Goal: Information Seeking & Learning: Check status

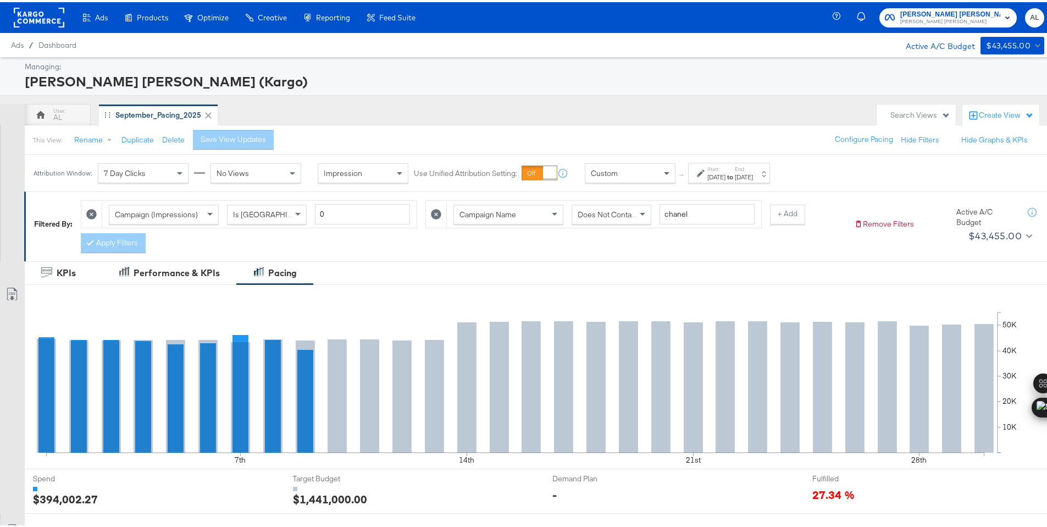
click at [662, 172] on span at bounding box center [668, 171] width 14 height 19
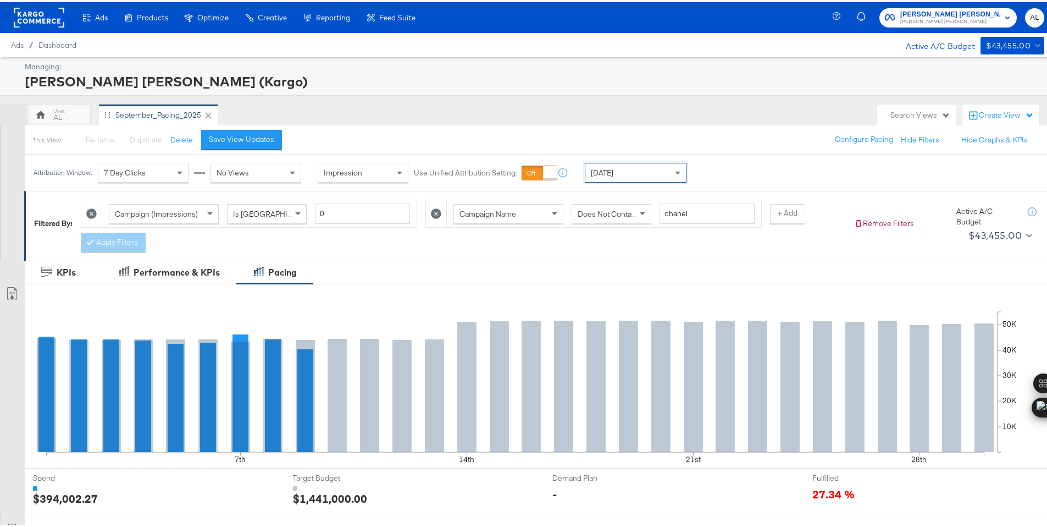
scroll to position [320, 0]
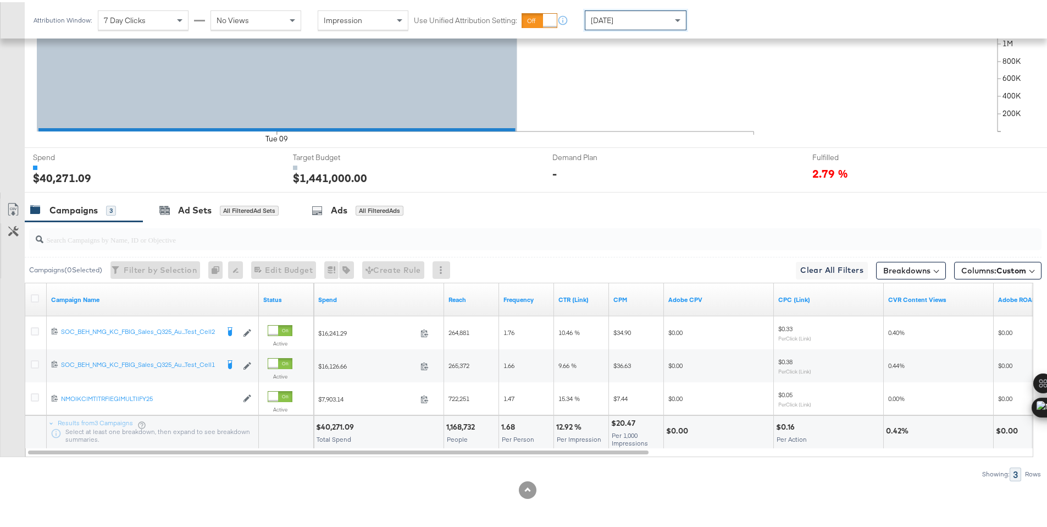
click at [339, 424] on div "$40,271.09" at bounding box center [336, 424] width 41 height 10
copy div "40,271.09"
click at [592, 17] on span "[DATE]" at bounding box center [602, 18] width 23 height 10
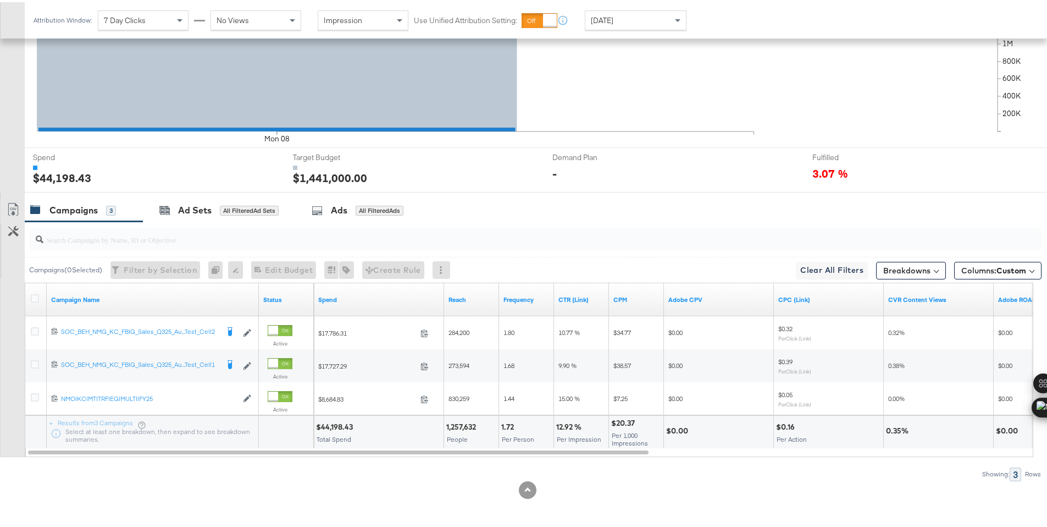
click at [328, 428] on div "$44,198.43" at bounding box center [336, 424] width 40 height 10
copy div "44,198.43"
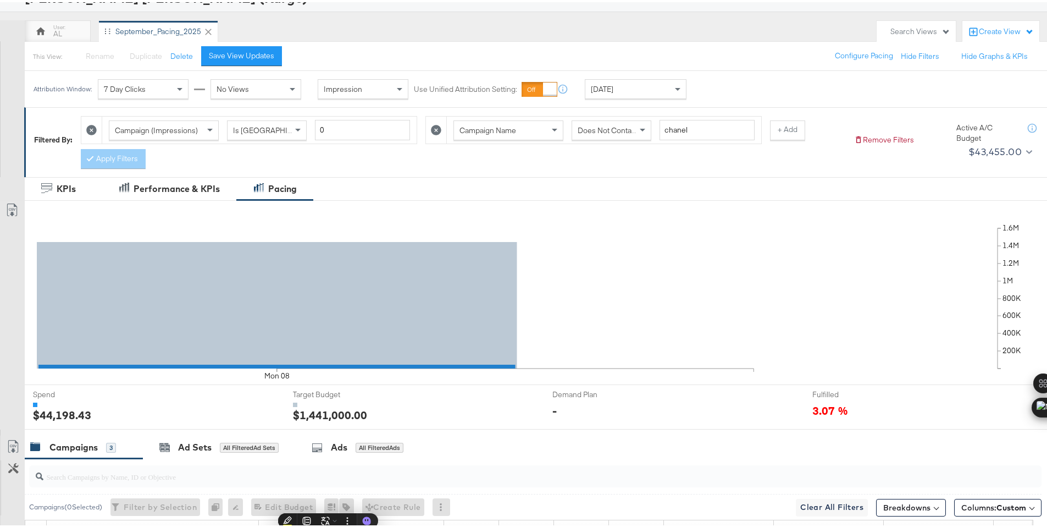
scroll to position [0, 0]
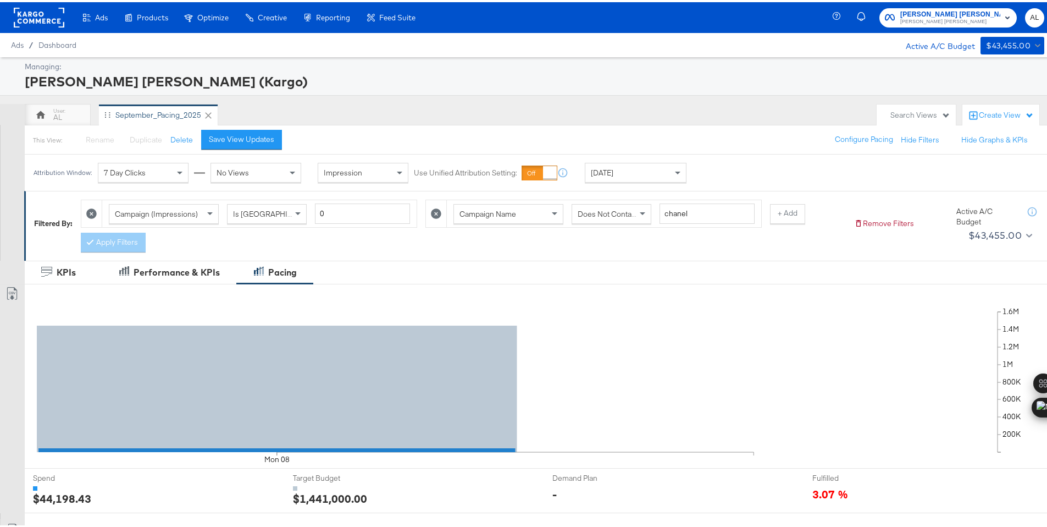
click at [37, 13] on rect at bounding box center [39, 15] width 51 height 20
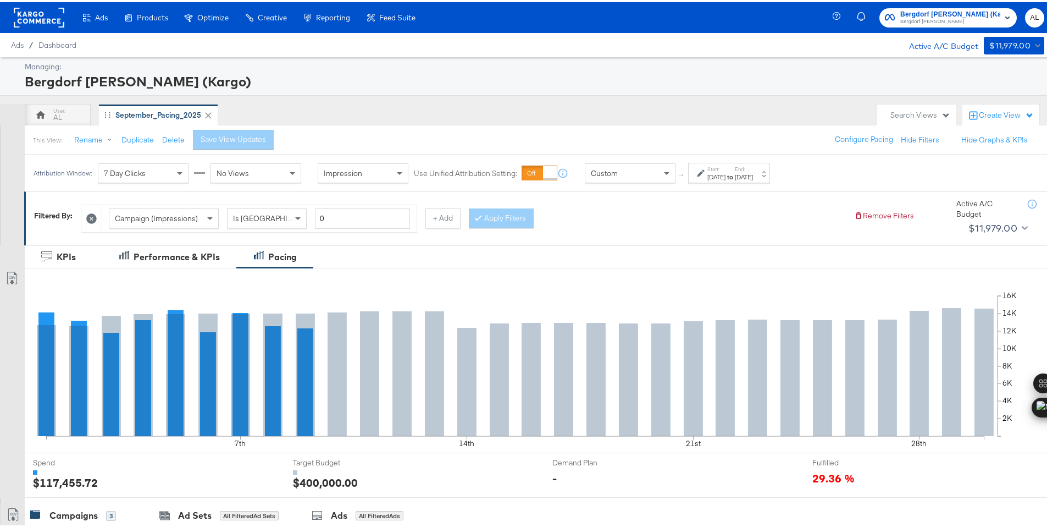
click at [614, 167] on span "Custom" at bounding box center [604, 171] width 27 height 10
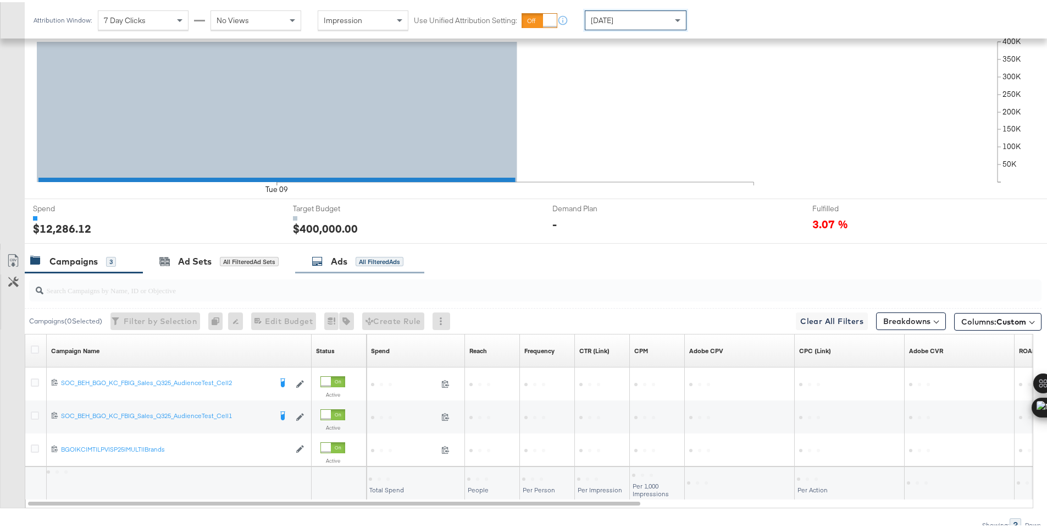
scroll to position [272, 0]
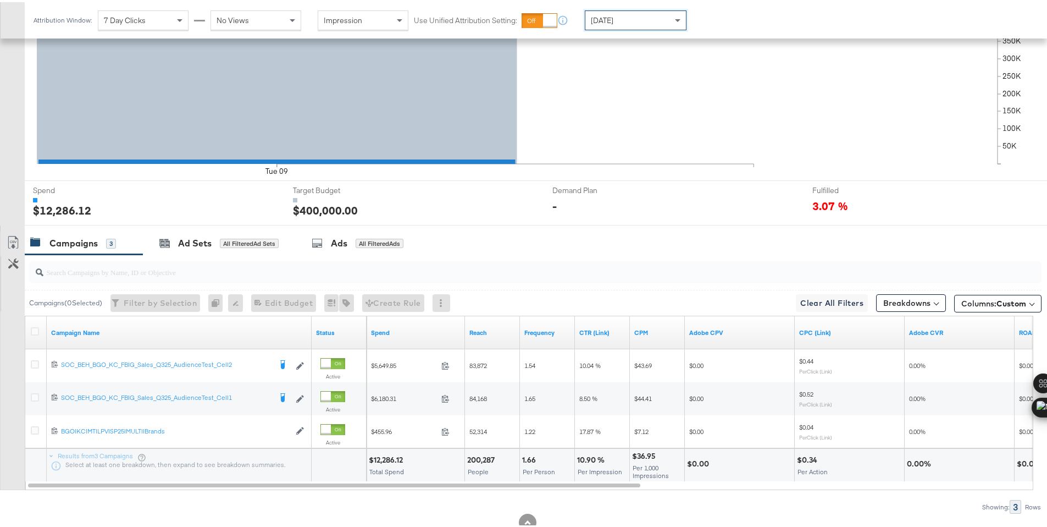
click at [380, 457] on div "$12,286.12" at bounding box center [387, 457] width 37 height 10
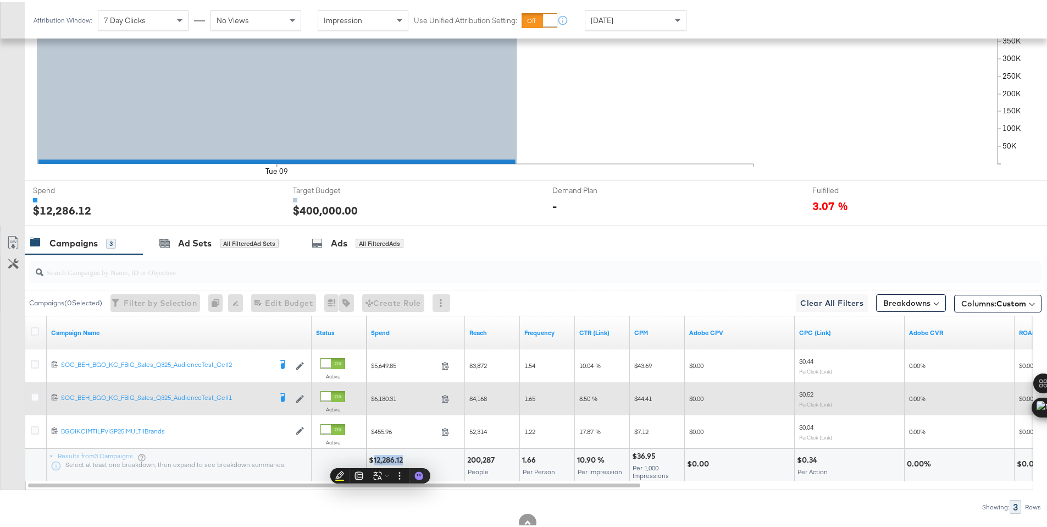
copy div "12,286.12"
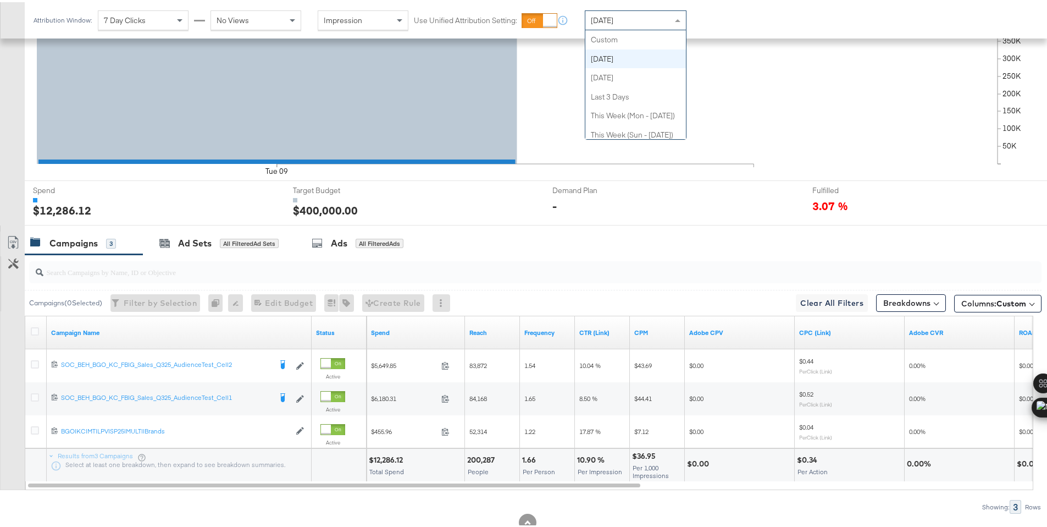
click at [620, 21] on div "[DATE]" at bounding box center [635, 18] width 101 height 19
click at [388, 458] on div "$12,570.56" at bounding box center [389, 457] width 41 height 10
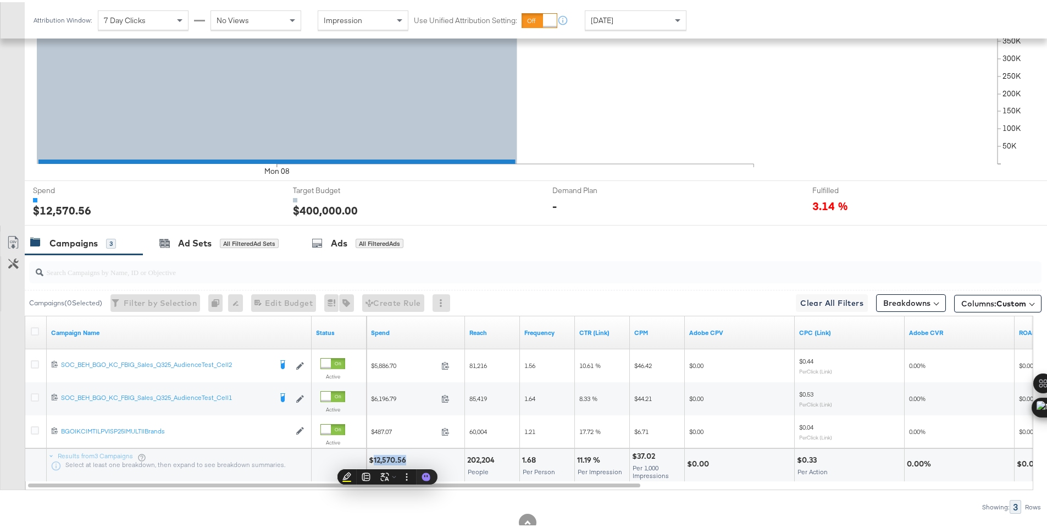
copy div "12,570.56"
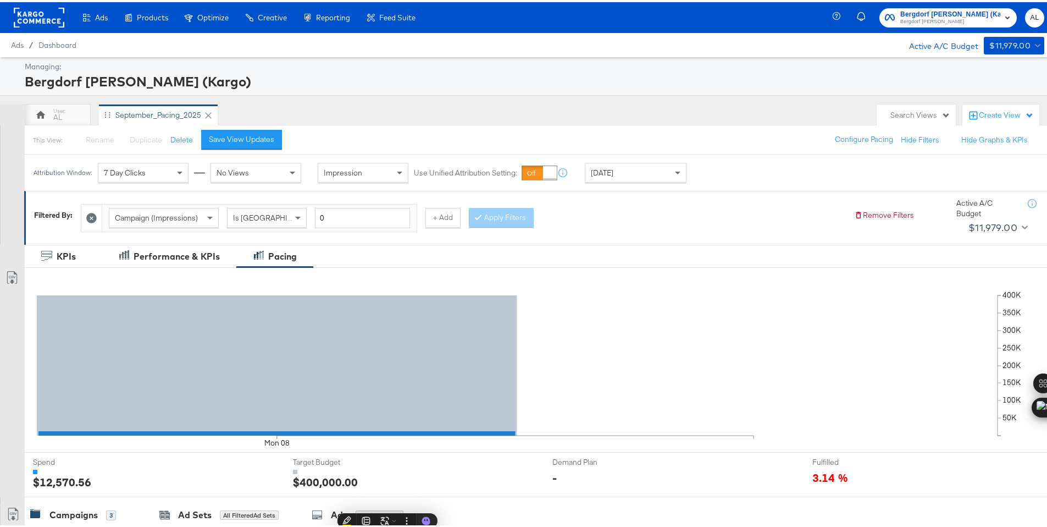
click at [30, 9] on rect at bounding box center [39, 15] width 51 height 20
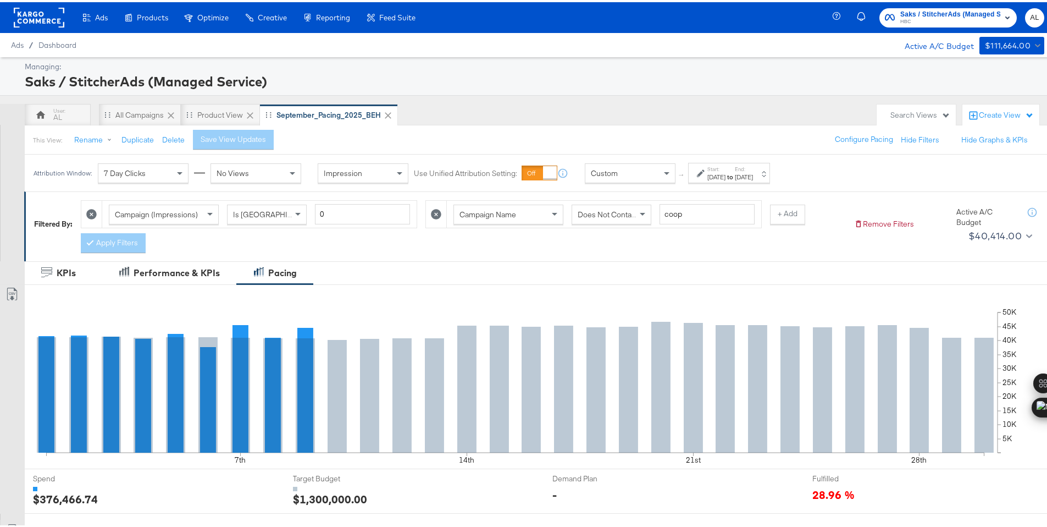
click at [602, 175] on span "Custom" at bounding box center [604, 171] width 27 height 10
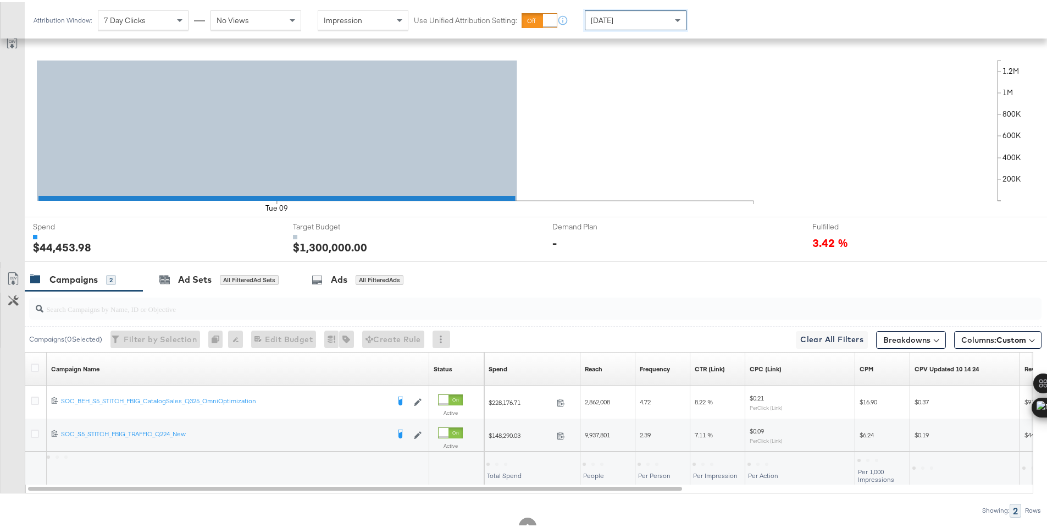
scroll to position [287, 0]
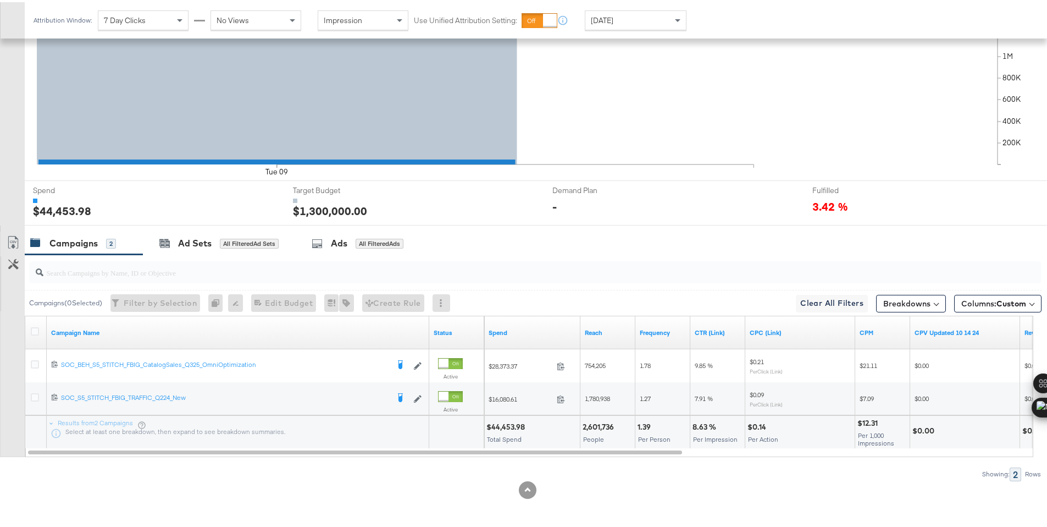
click at [504, 424] on div "$44,453.98" at bounding box center [507, 424] width 42 height 10
copy div "44,453.98"
click at [597, 23] on div "[DATE]" at bounding box center [635, 18] width 101 height 19
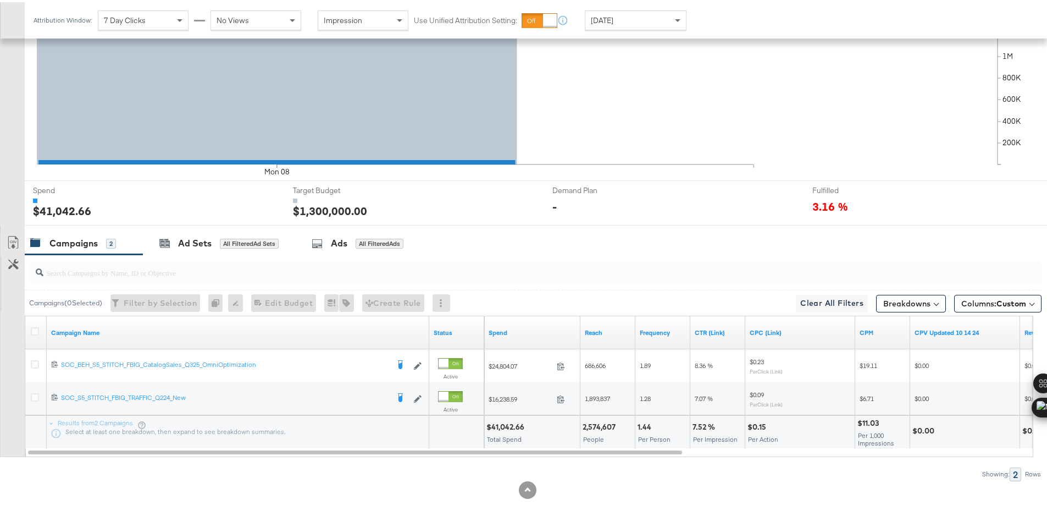
click at [500, 423] on div "$41,042.66" at bounding box center [506, 424] width 41 height 10
copy div "41,042.66"
